Goal: Transaction & Acquisition: Purchase product/service

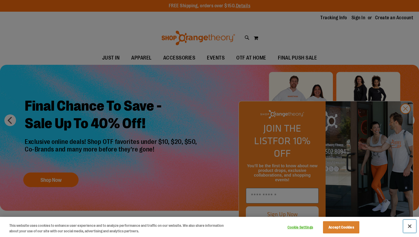
click at [409, 226] on button "Close" at bounding box center [410, 225] width 13 height 13
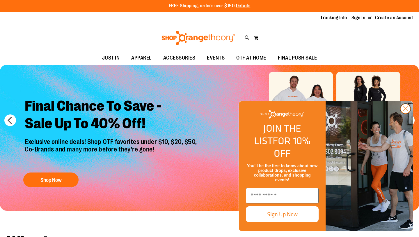
click at [408, 113] on circle "Close dialog" at bounding box center [406, 109] width 10 height 10
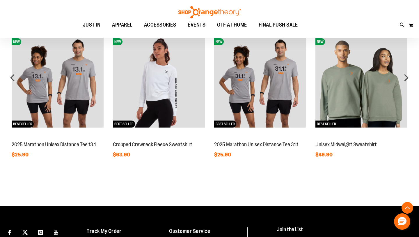
scroll to position [472, 0]
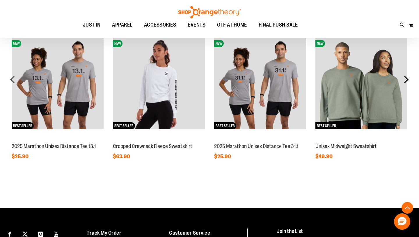
click at [405, 81] on div "next" at bounding box center [407, 79] width 12 height 12
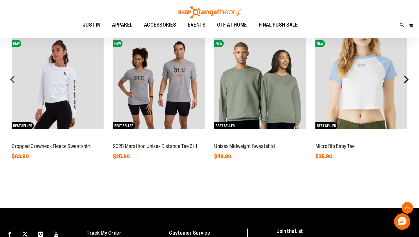
click at [405, 81] on div "next" at bounding box center [407, 79] width 12 height 12
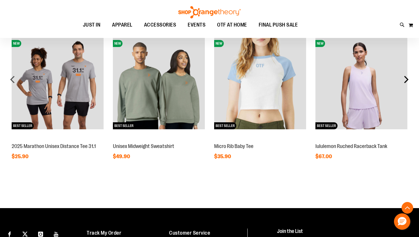
click at [405, 81] on div "next" at bounding box center [407, 79] width 12 height 12
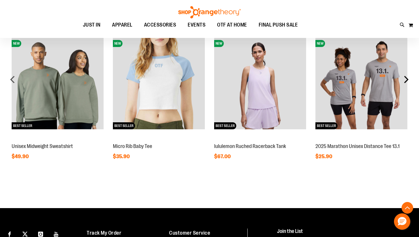
click at [405, 81] on div "next" at bounding box center [407, 79] width 12 height 12
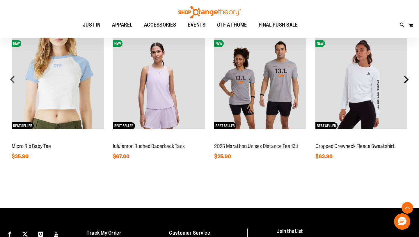
click at [405, 81] on div "next" at bounding box center [407, 79] width 12 height 12
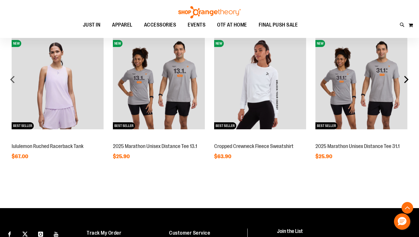
click at [405, 81] on div "next" at bounding box center [407, 79] width 12 height 12
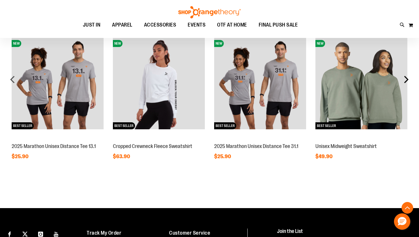
click at [405, 81] on div "next" at bounding box center [407, 79] width 12 height 12
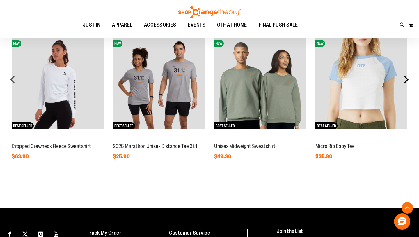
click at [405, 81] on div "next" at bounding box center [407, 79] width 12 height 12
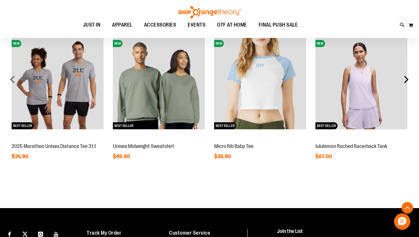
click at [405, 81] on div "next" at bounding box center [407, 79] width 12 height 12
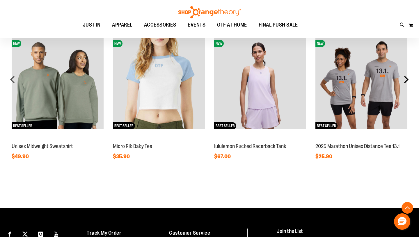
click at [405, 81] on div "next" at bounding box center [407, 79] width 12 height 12
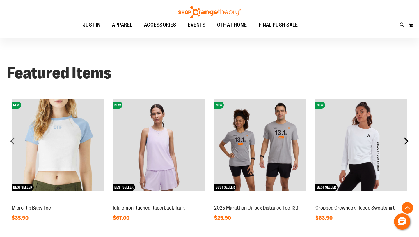
scroll to position [398, 0]
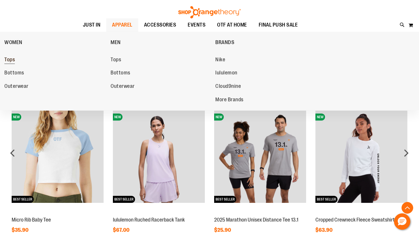
click at [52, 61] on link "Tops" at bounding box center [54, 59] width 100 height 10
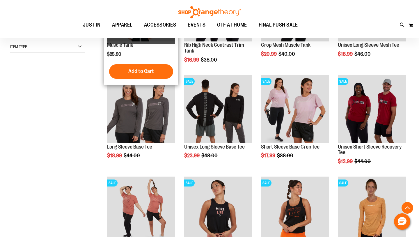
scroll to position [210, 0]
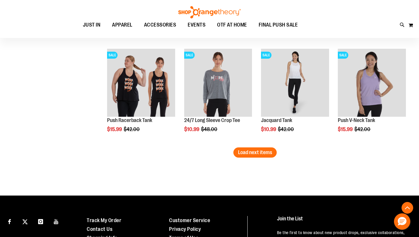
scroll to position [883, 0]
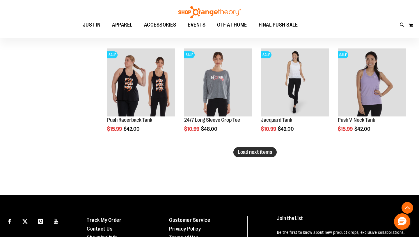
click at [256, 156] on button "Load next items" at bounding box center [255, 152] width 43 height 10
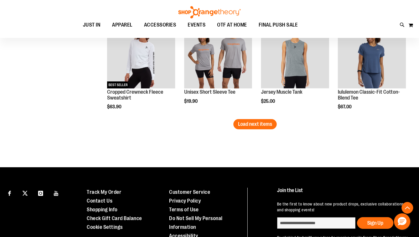
scroll to position [1243, 0]
